Goal: Navigation & Orientation: Find specific page/section

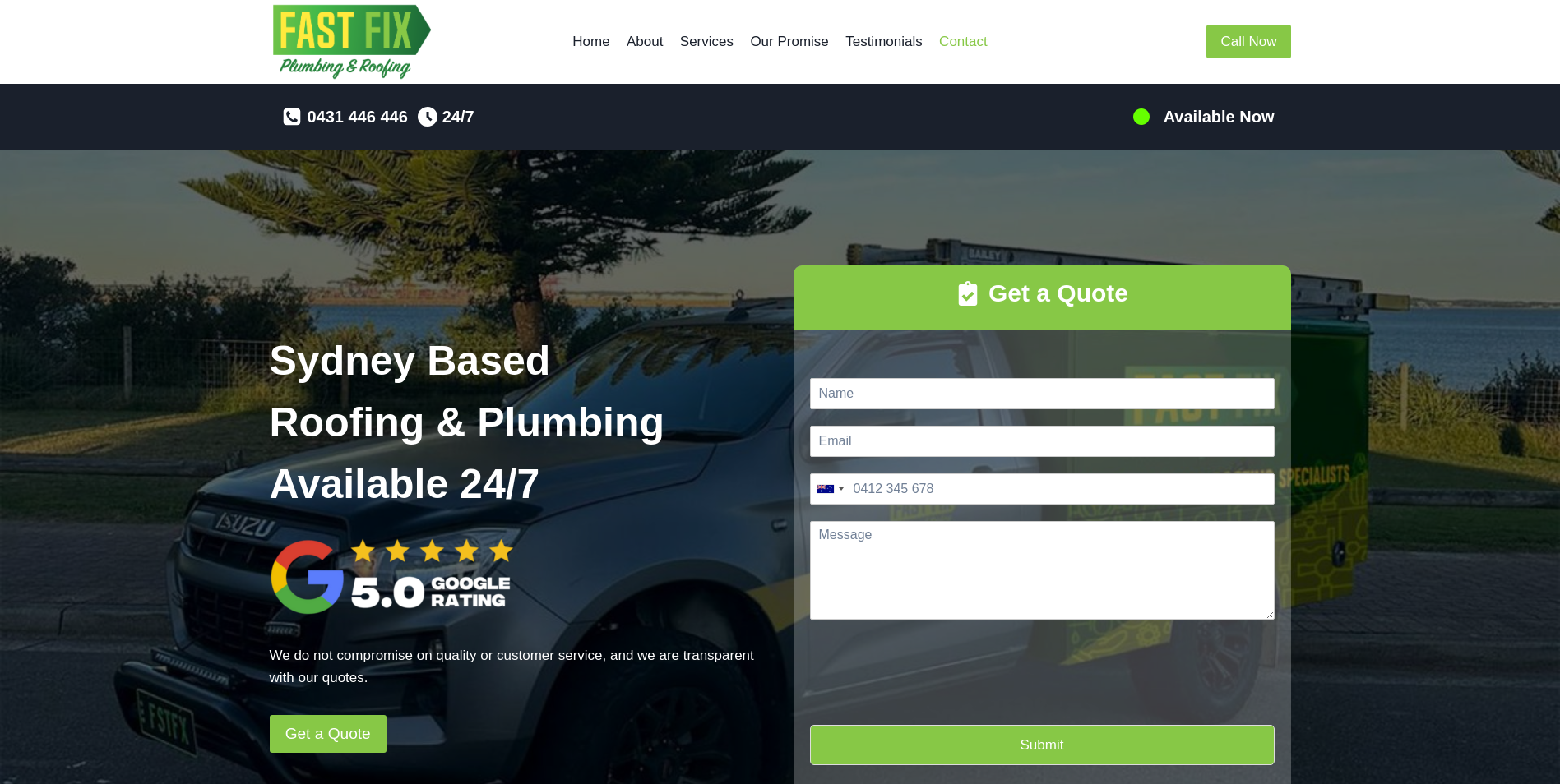
click at [963, 38] on link "Contact" at bounding box center [963, 42] width 65 height 39
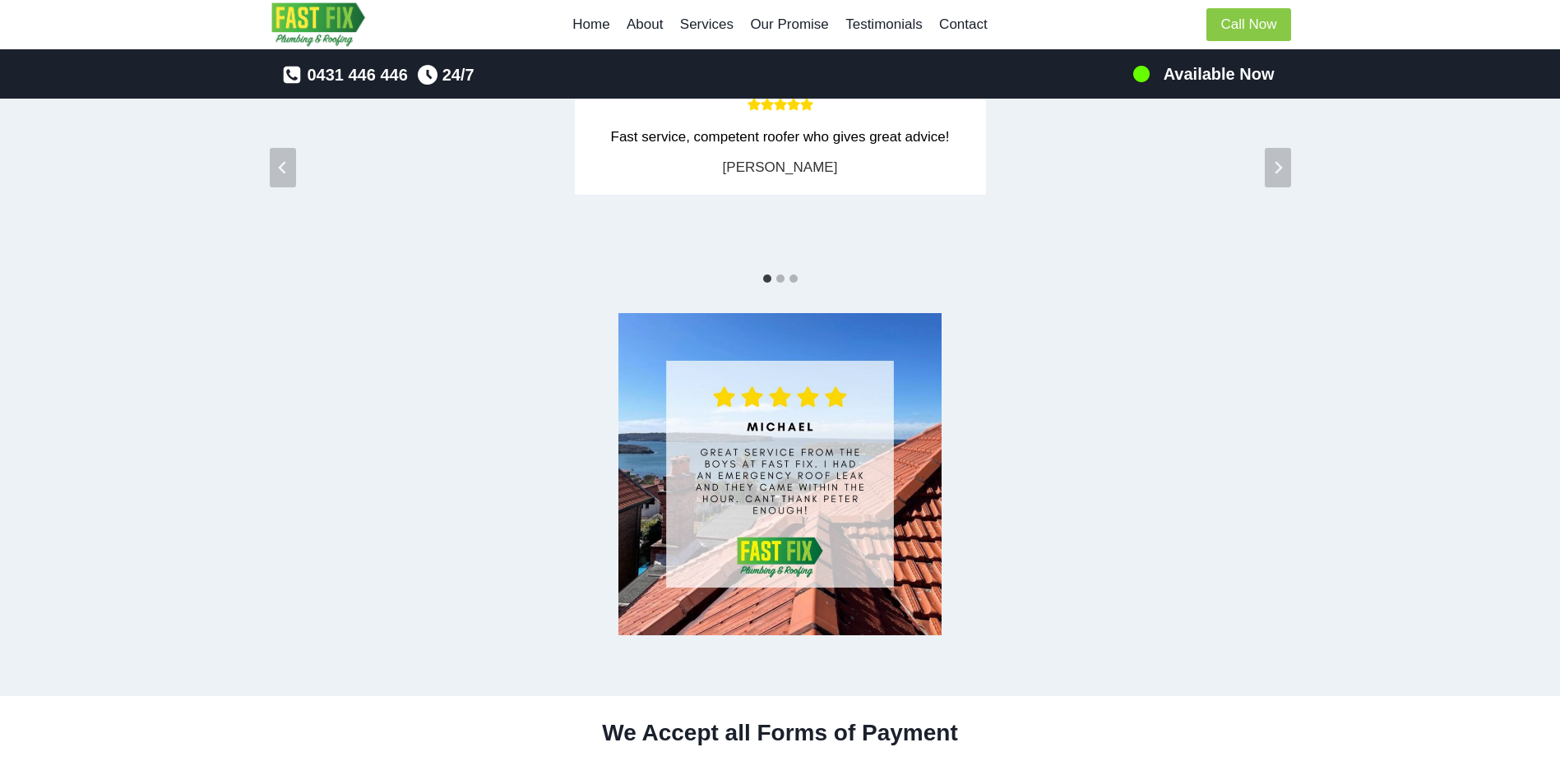
scroll to position [2763, 0]
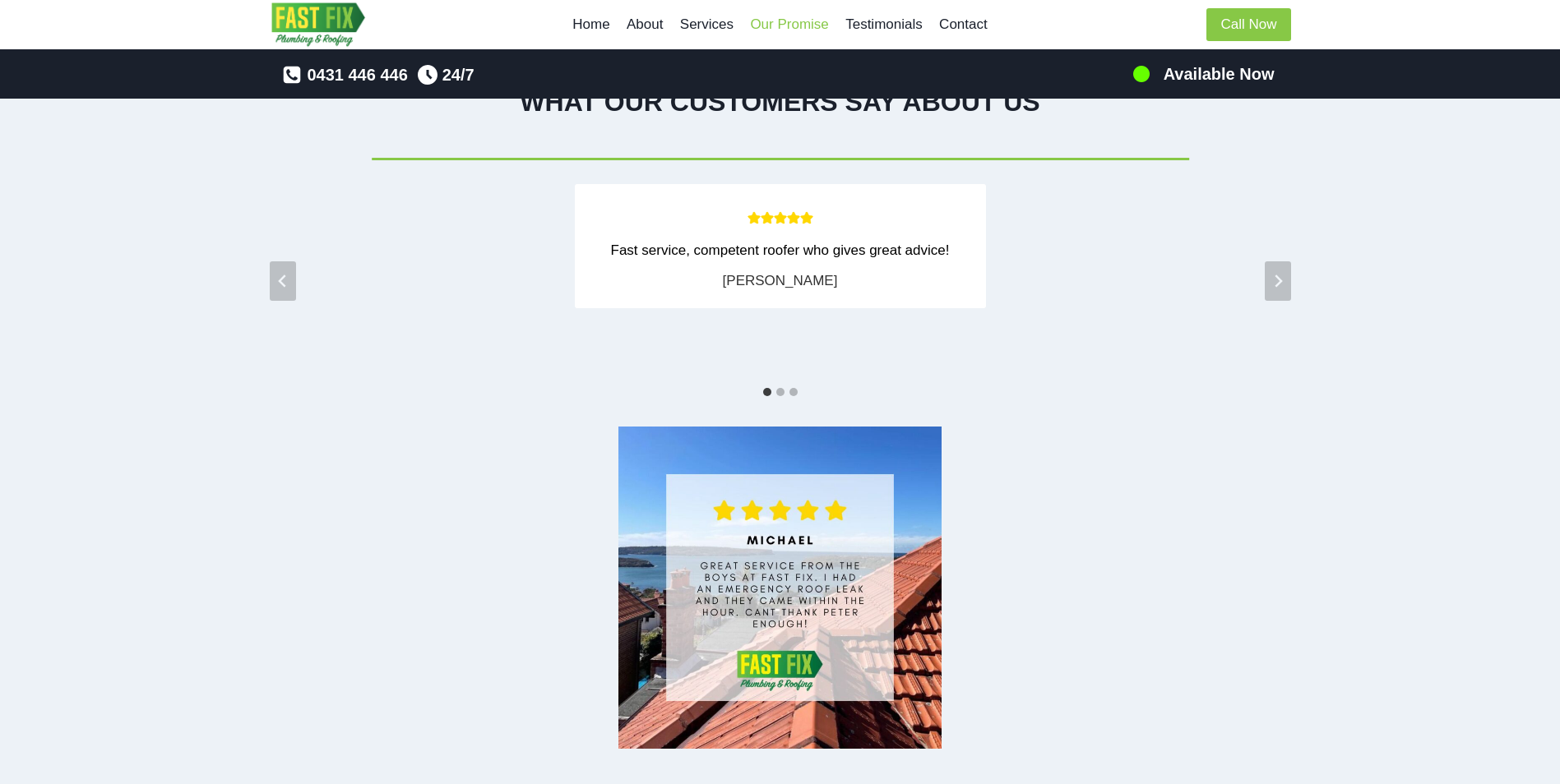
click at [789, 21] on link "Our Promise" at bounding box center [789, 25] width 96 height 39
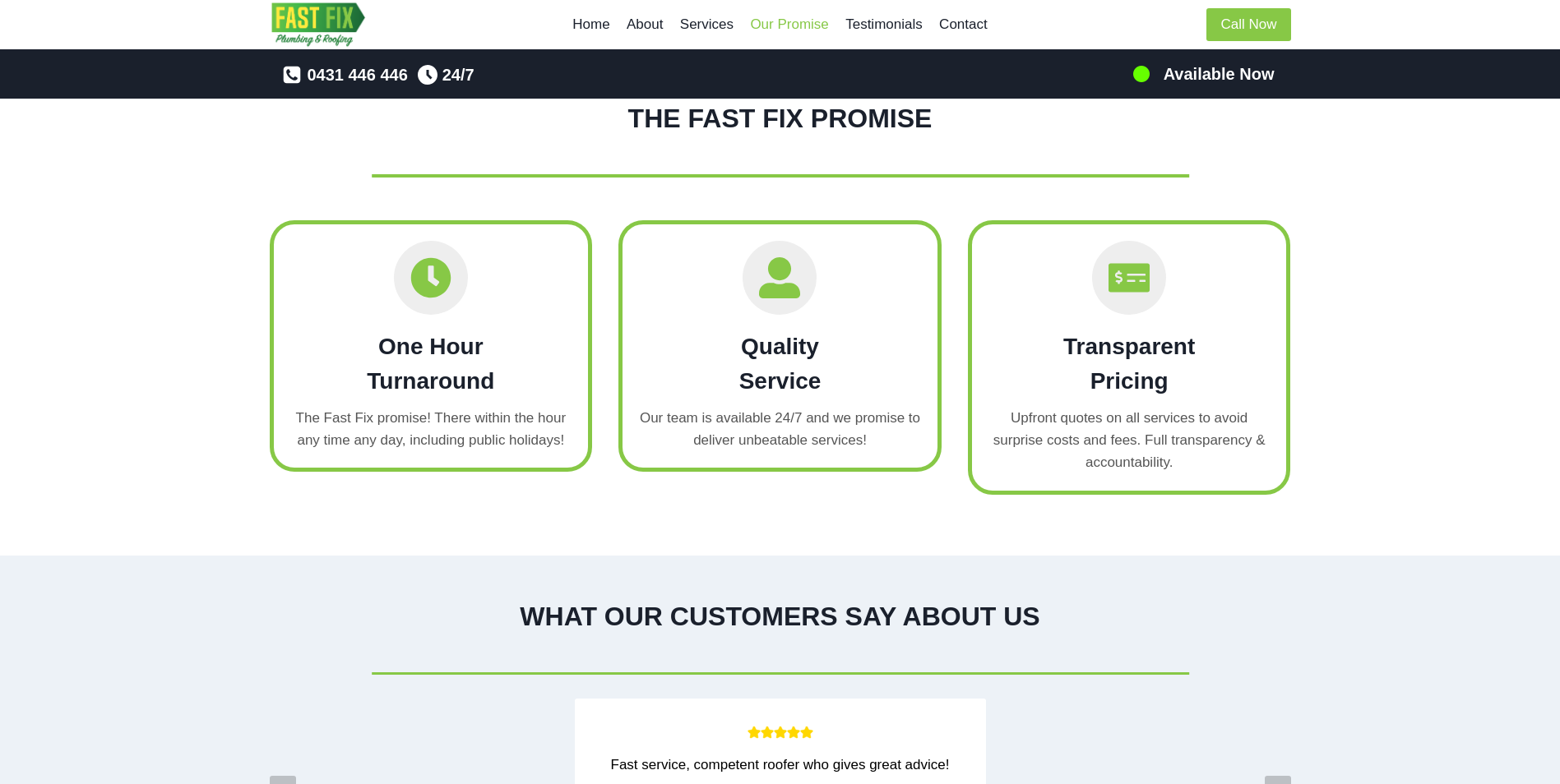
scroll to position [2207, 0]
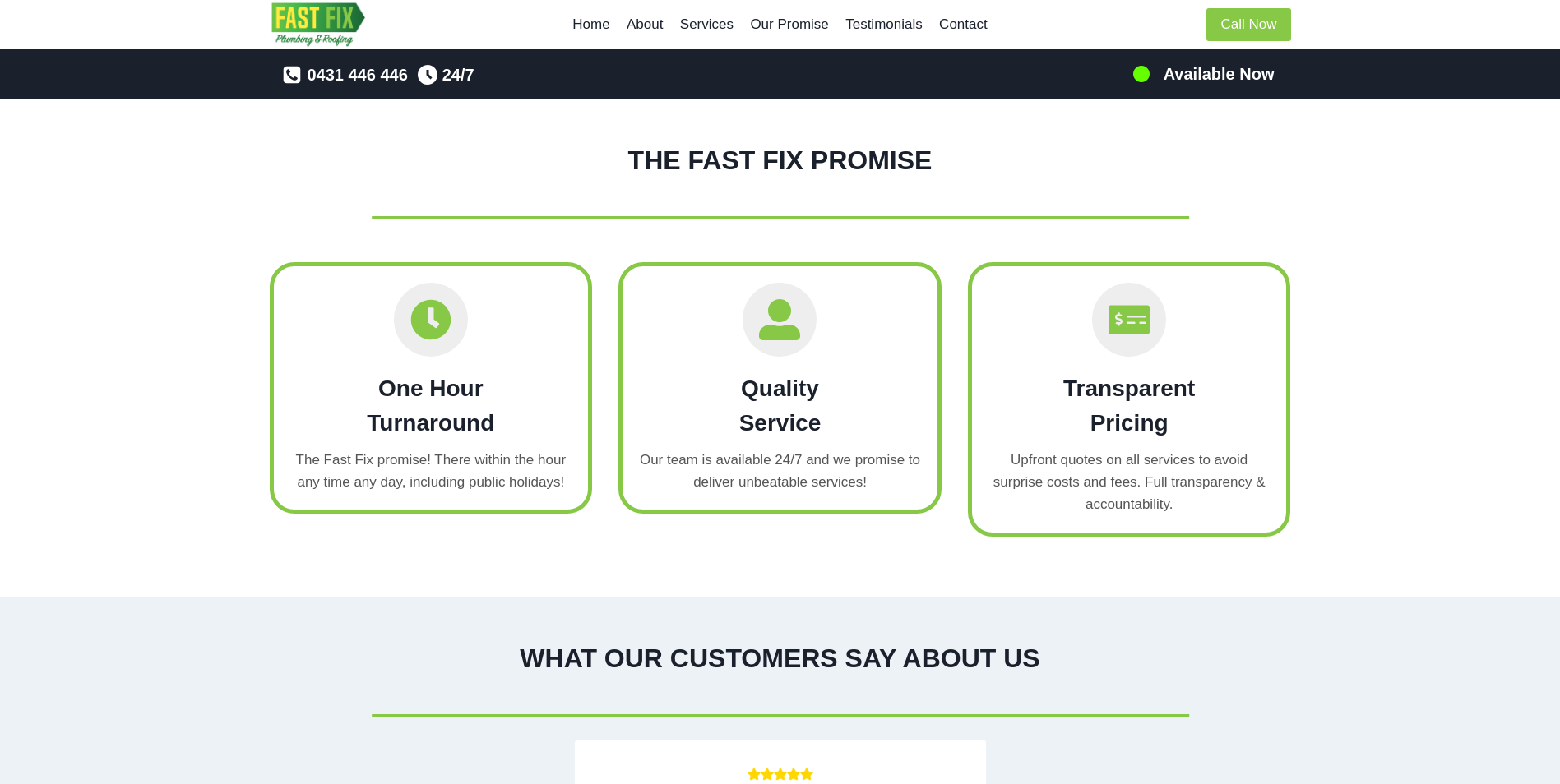
click at [600, 22] on link "Home" at bounding box center [591, 25] width 54 height 39
